Goal: Transaction & Acquisition: Book appointment/travel/reservation

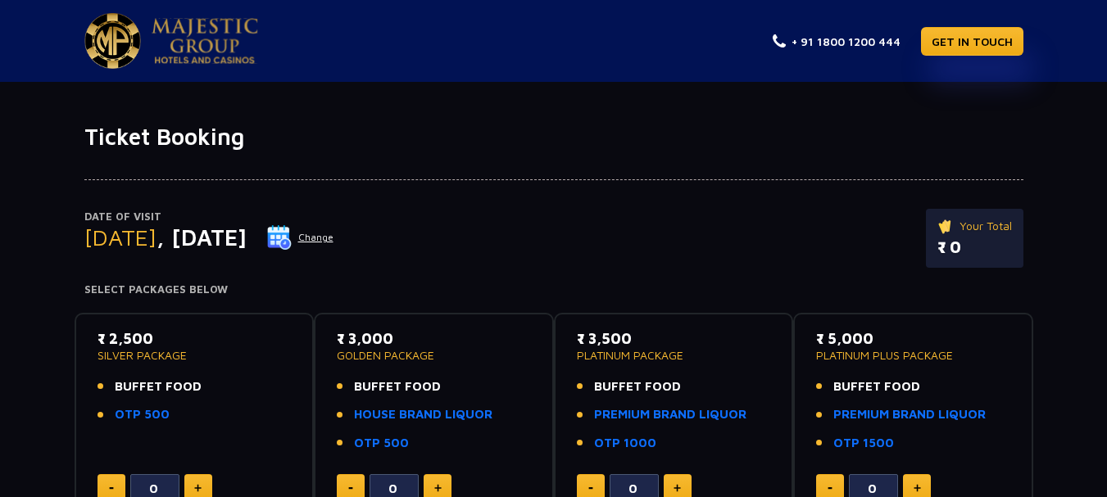
click at [199, 238] on span ", [DATE]" at bounding box center [201, 237] width 90 height 27
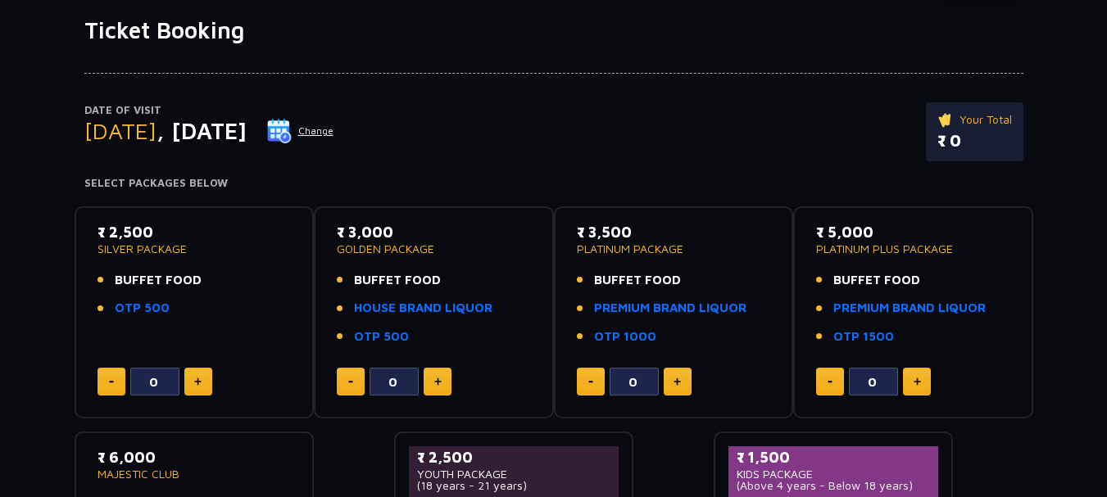
click at [432, 382] on button at bounding box center [437, 382] width 28 height 28
type input "3"
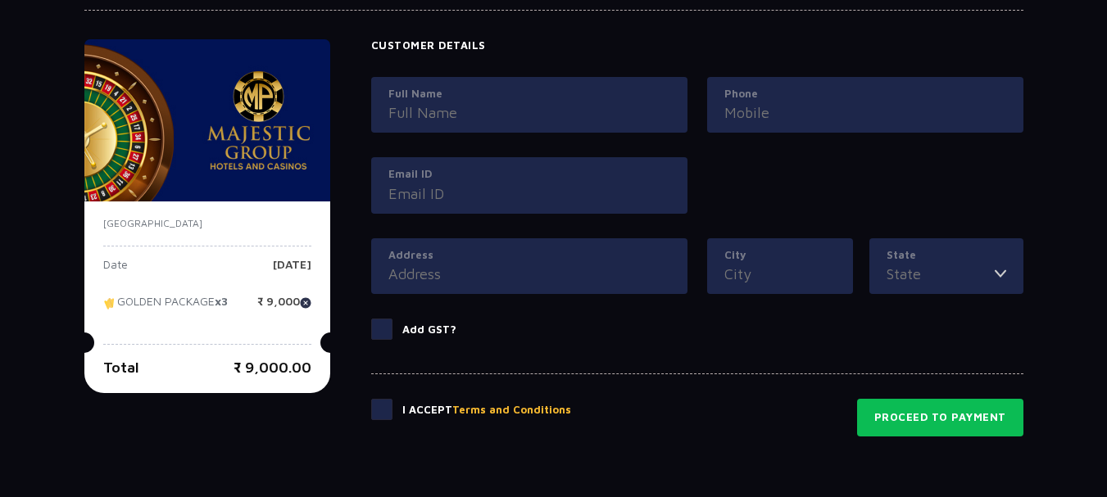
scroll to position [760, 0]
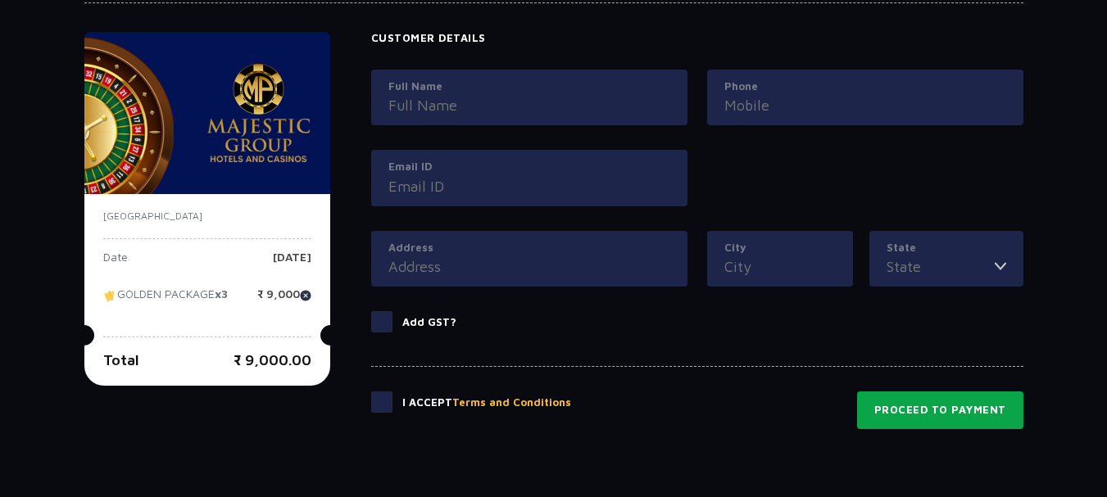
click at [940, 416] on button "Proceed to Payment" at bounding box center [940, 411] width 166 height 38
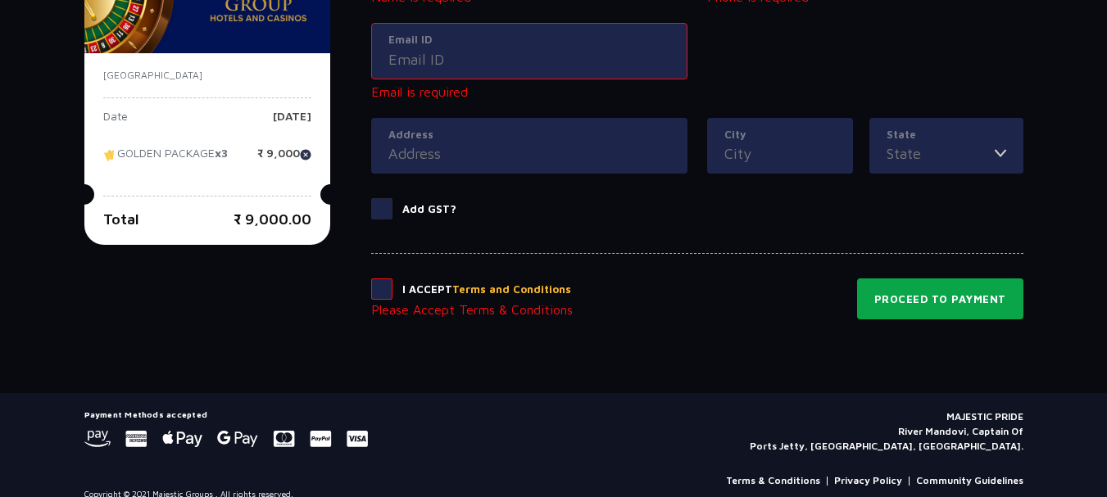
scroll to position [0, 0]
